Goal: Information Seeking & Learning: Learn about a topic

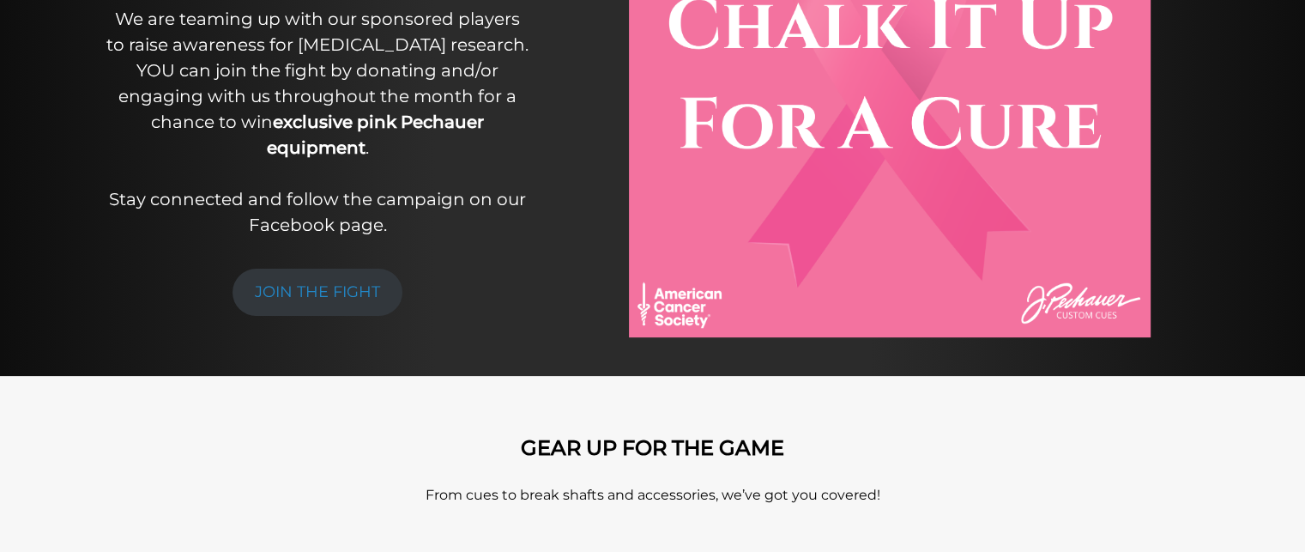
scroll to position [394, 0]
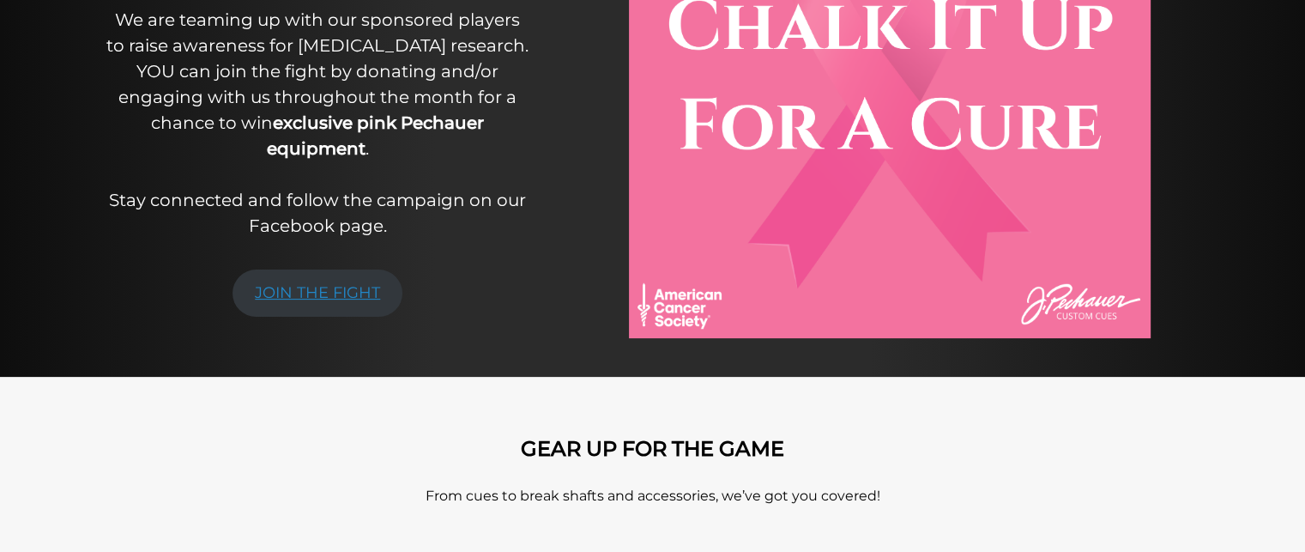
click at [342, 288] on link "JOIN THE FIGHT" at bounding box center [318, 292] width 170 height 47
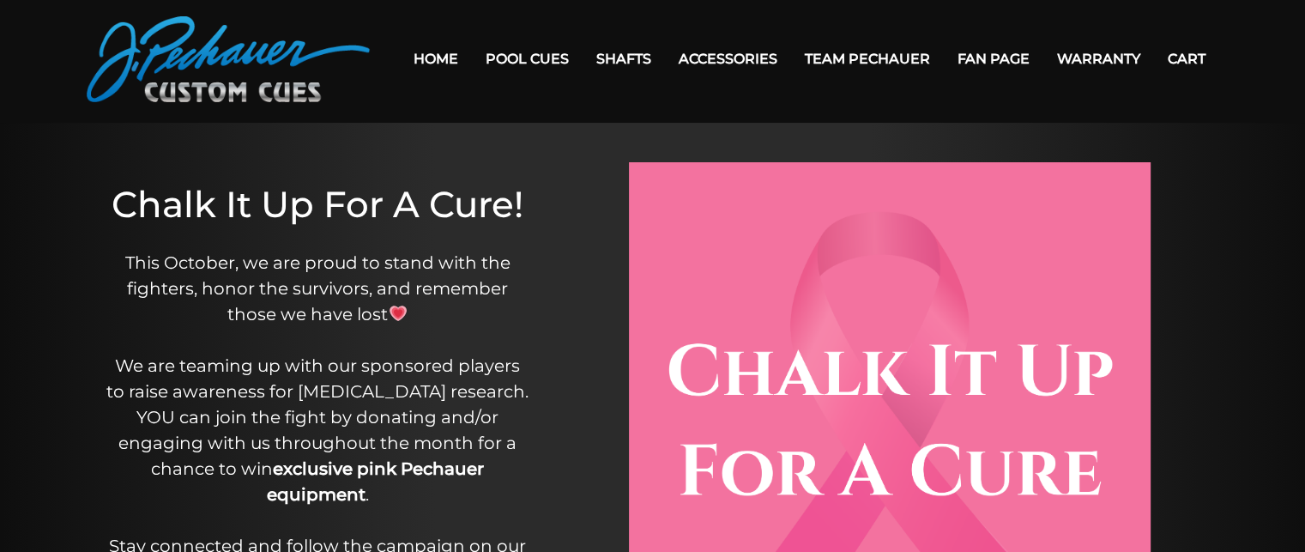
scroll to position [0, 0]
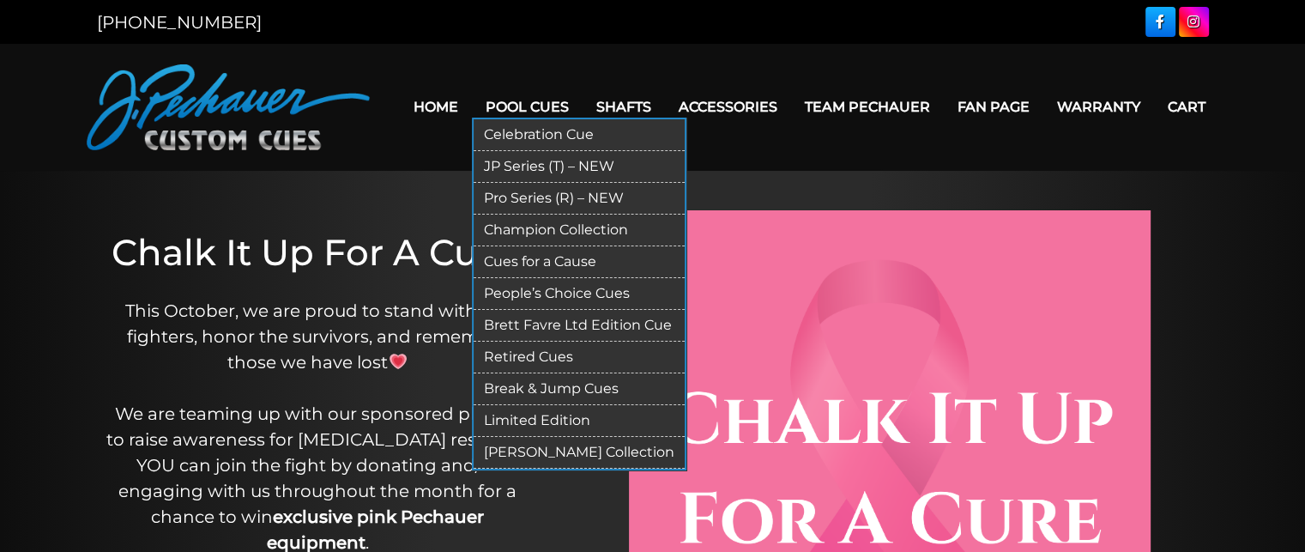
click at [554, 384] on link "Break & Jump Cues" at bounding box center [579, 389] width 211 height 32
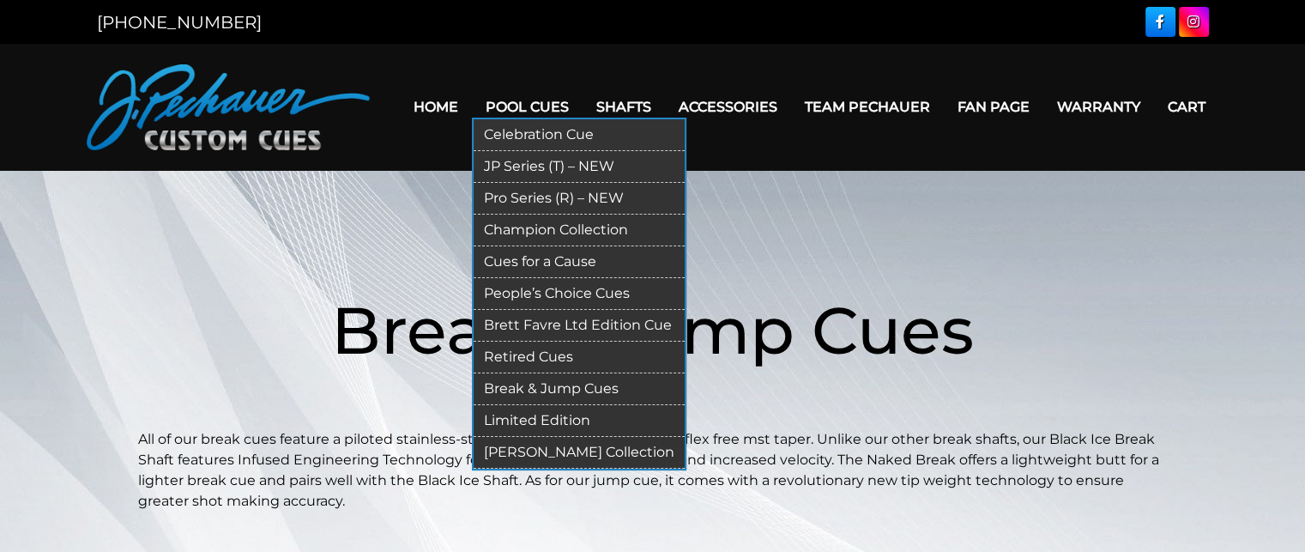
click at [555, 203] on link "Pro Series (R) – NEW" at bounding box center [579, 199] width 211 height 32
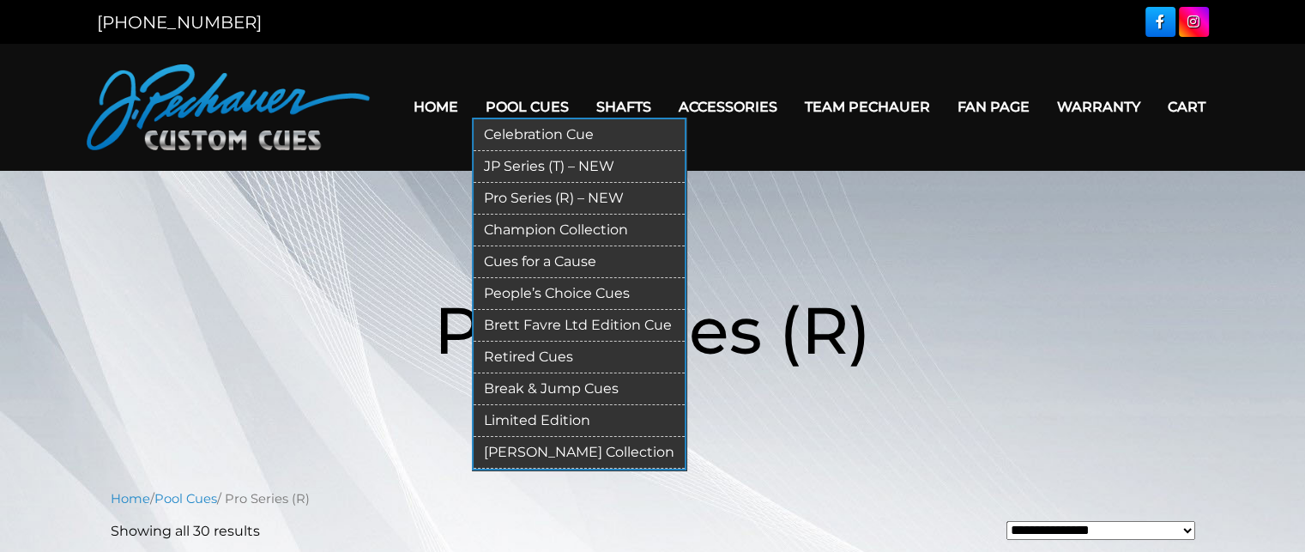
click at [539, 129] on link "Celebration Cue" at bounding box center [579, 135] width 211 height 32
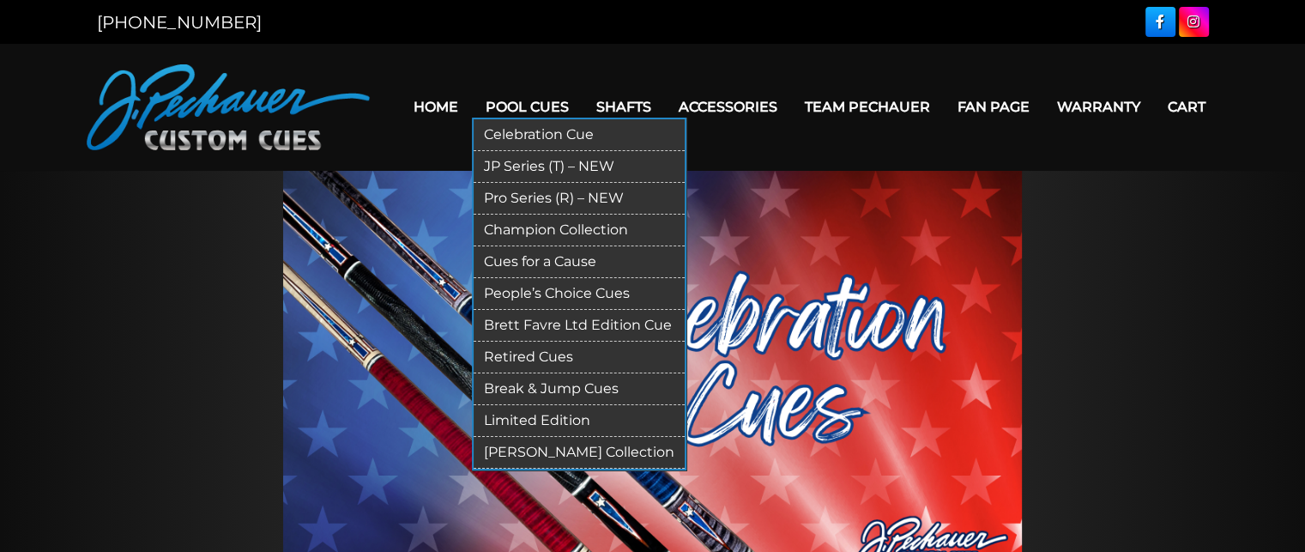
click at [530, 239] on link "Champion Collection" at bounding box center [579, 231] width 211 height 32
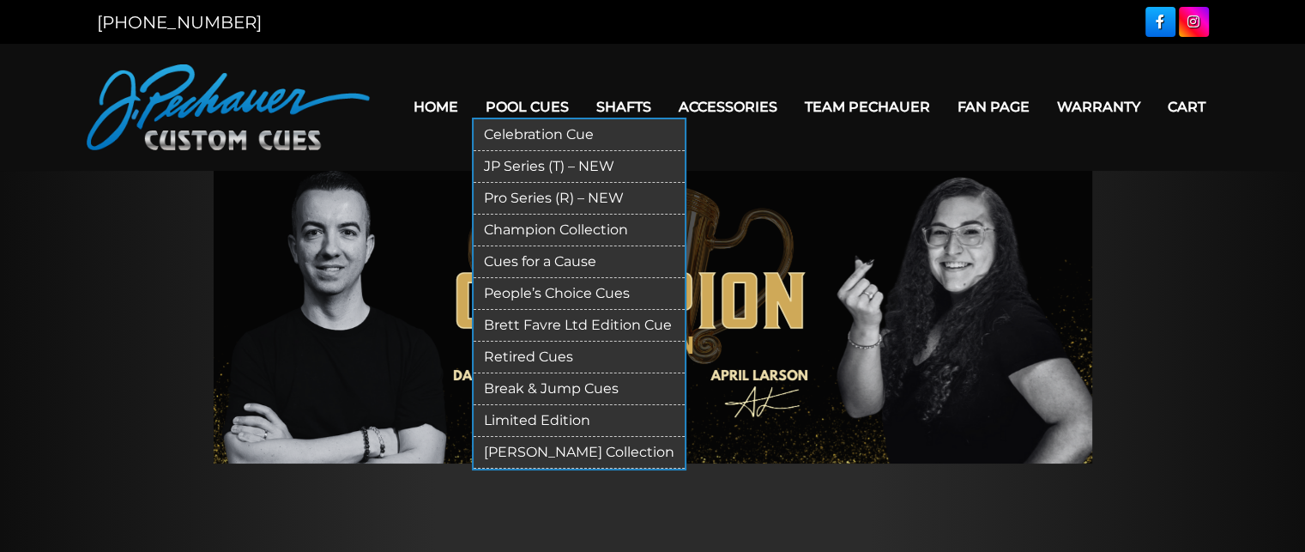
click at [518, 257] on link "Cues for a Cause" at bounding box center [579, 262] width 211 height 32
